Goal: Check status: Check status

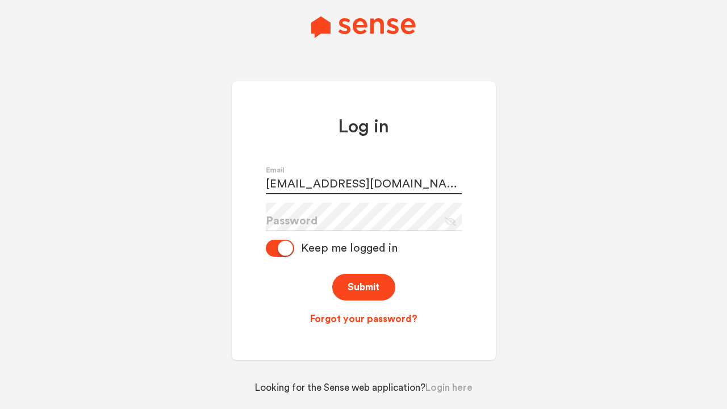
type input "[EMAIL_ADDRESS][DOMAIN_NAME]"
click at [363, 287] on button "Submit" at bounding box center [363, 287] width 63 height 27
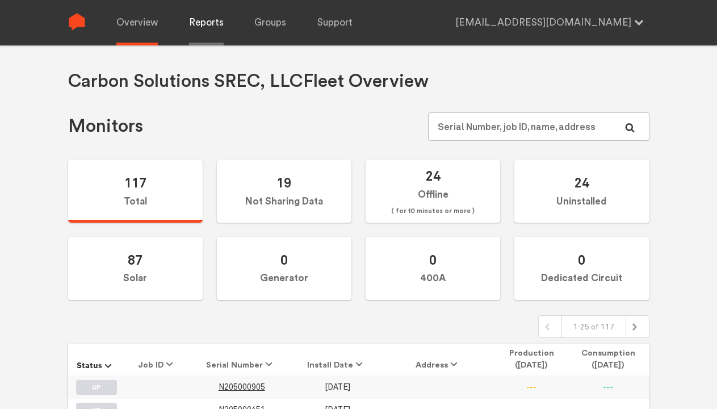
click at [205, 23] on link "Reports" at bounding box center [206, 22] width 35 height 45
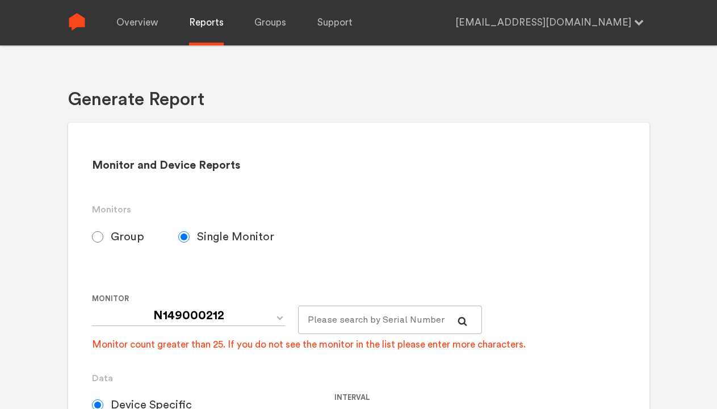
select select "Default_Carbon Solutions SREC, LLC"
click at [98, 236] on input "Group" at bounding box center [97, 236] width 11 height 11
radio input "true"
radio input "false"
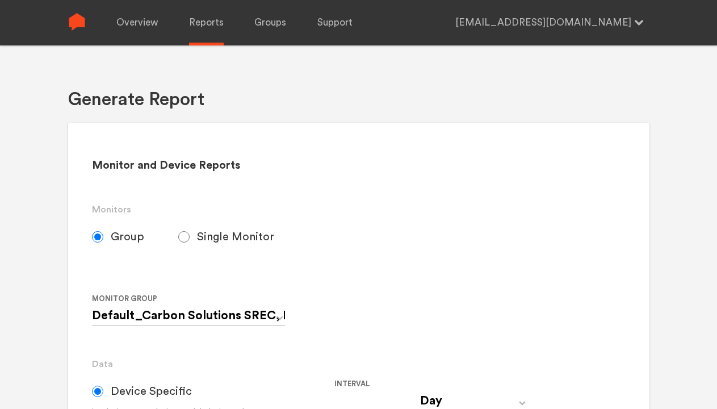
radio input "true"
radio input "false"
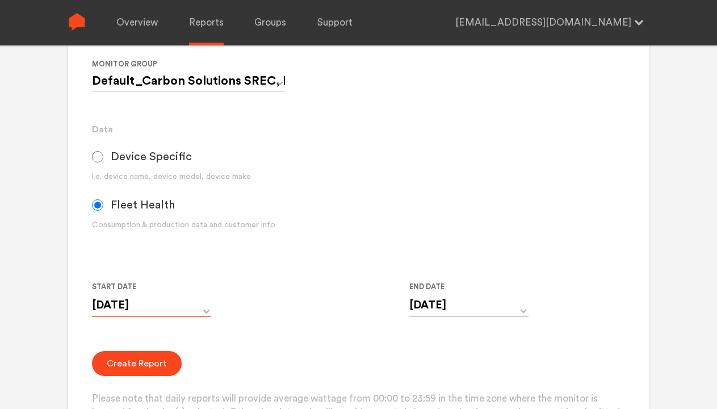
click at [152, 305] on input "[DATE]" at bounding box center [151, 304] width 119 height 23
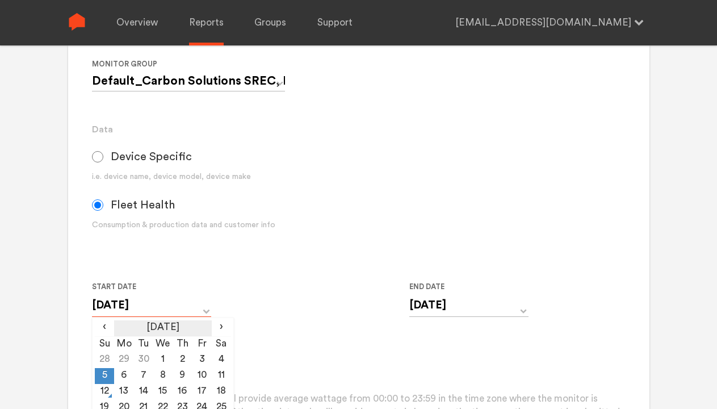
click at [162, 328] on th "[DATE]" at bounding box center [162, 328] width 97 height 16
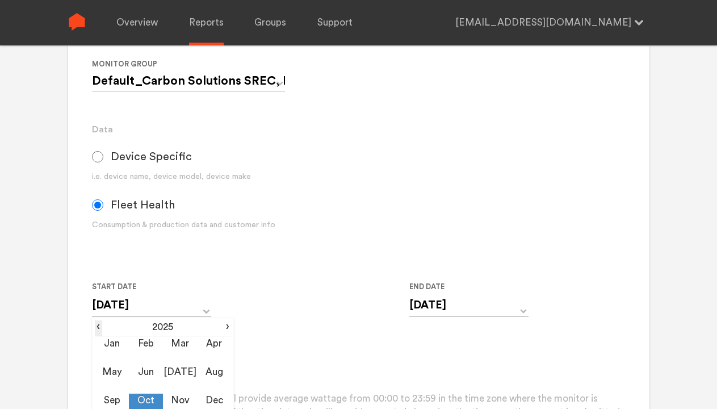
click at [98, 327] on span "‹" at bounding box center [98, 327] width 7 height 14
click at [112, 350] on td "Jan" at bounding box center [112, 351] width 34 height 28
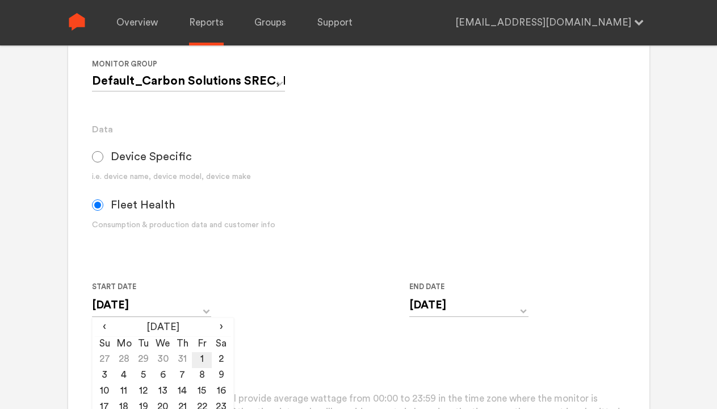
click at [202, 360] on td "1" at bounding box center [201, 360] width 19 height 16
type input "[DATE]"
click at [358, 392] on p "Please note that daily reports will provide average wattage from 00:00 to 23:59…" at bounding box center [358, 413] width 533 height 42
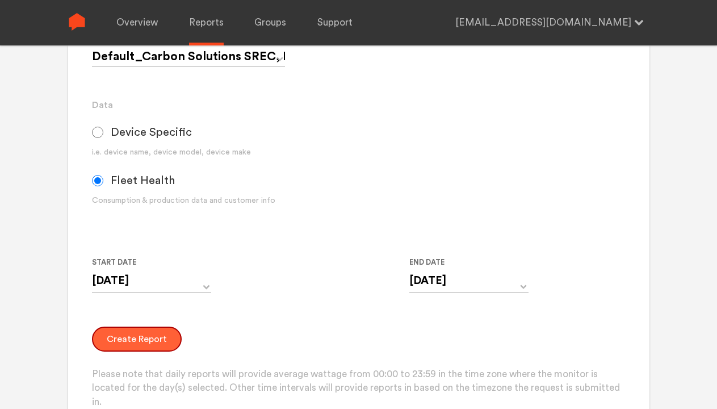
click at [135, 338] on button "Create Report" at bounding box center [137, 338] width 90 height 25
